Goal: Information Seeking & Learning: Learn about a topic

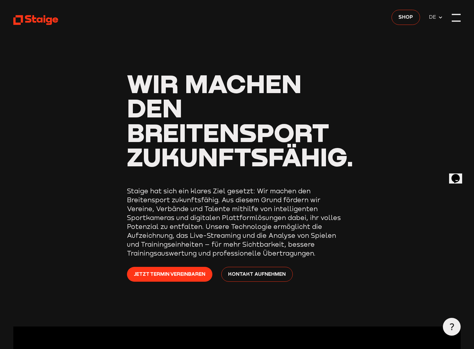
click at [459, 18] on div at bounding box center [456, 17] width 9 height 9
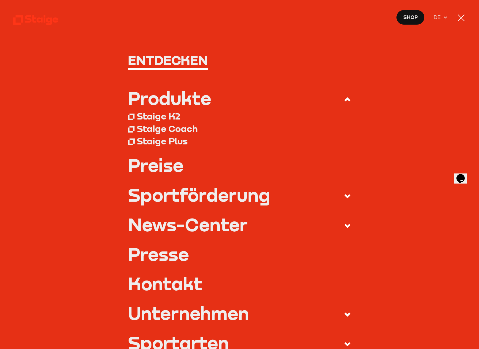
click at [173, 99] on div "Produkte" at bounding box center [169, 98] width 83 height 18
click at [0, 0] on input "Produkte" at bounding box center [0, 0] width 0 height 0
click at [156, 118] on div "Staige K2" at bounding box center [158, 116] width 43 height 11
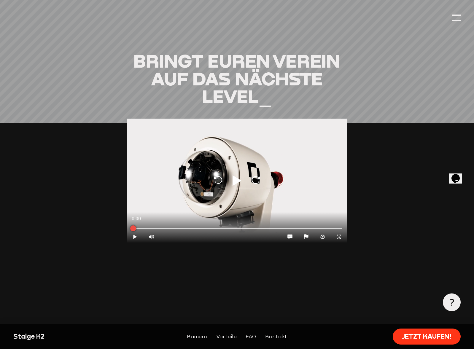
click at [235, 181] on icon at bounding box center [237, 180] width 9 height 11
type input "0.8"
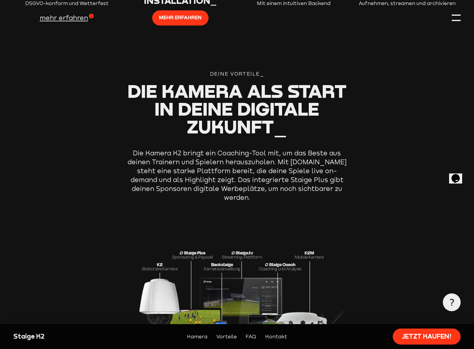
scroll to position [1158, 0]
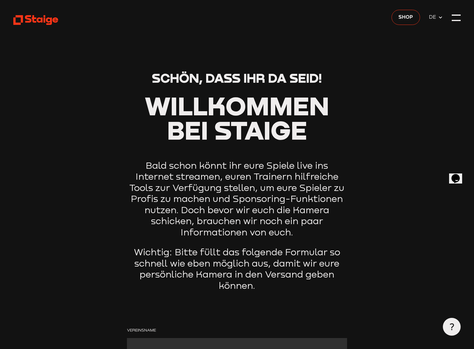
click at [313, 222] on p "Bald schon könnt ihr eure Spiele live ins Internet streamen, euren Trainern hil…" at bounding box center [237, 199] width 221 height 78
drag, startPoint x: 470, startPoint y: 14, endPoint x: 456, endPoint y: 15, distance: 14.0
click at [455, 15] on div at bounding box center [456, 17] width 9 height 9
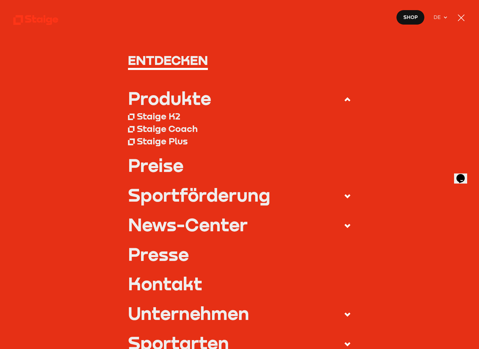
click at [243, 197] on div "Sportförderung" at bounding box center [199, 195] width 142 height 18
click at [0, 0] on input "Sportförderung" at bounding box center [0, 0] width 0 height 0
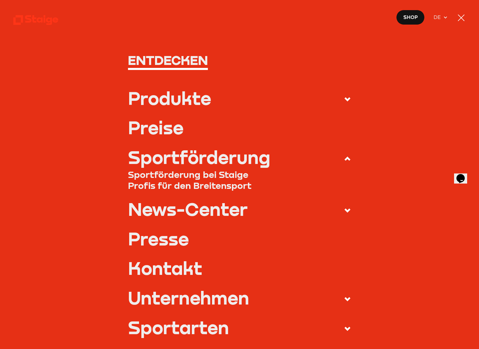
click at [209, 175] on link "Sportförderung bei Staige" at bounding box center [239, 174] width 223 height 11
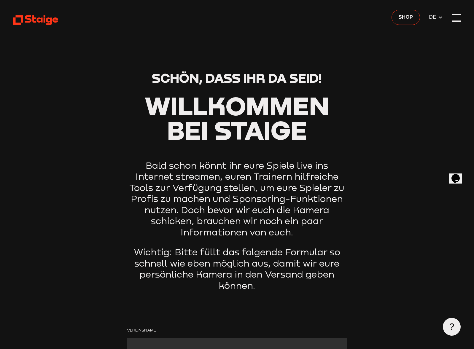
click at [458, 18] on div at bounding box center [456, 17] width 9 height 9
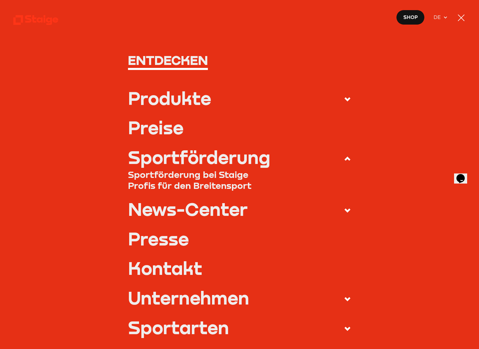
click at [170, 101] on div "Produkte" at bounding box center [169, 98] width 83 height 18
click at [0, 0] on input "Produkte" at bounding box center [0, 0] width 0 height 0
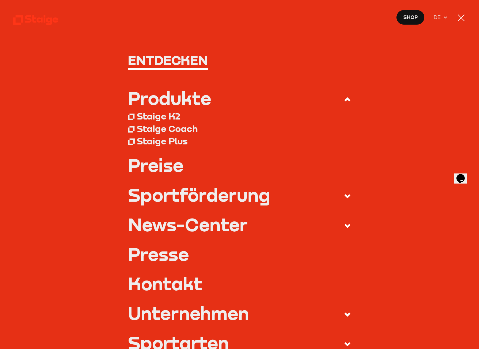
click at [172, 140] on div "Staige Plus" at bounding box center [162, 141] width 51 height 11
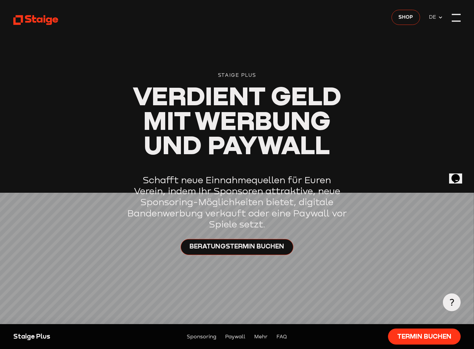
click at [455, 19] on div at bounding box center [456, 17] width 9 height 9
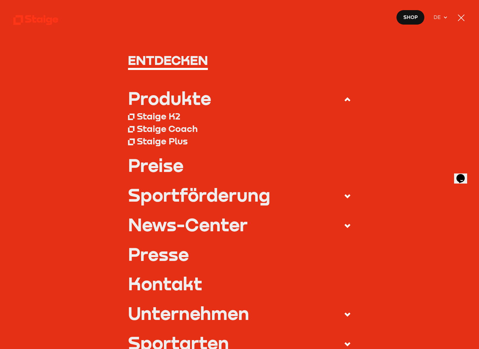
click at [159, 167] on link "Preise" at bounding box center [239, 165] width 223 height 18
